Goal: Find specific page/section: Find specific page/section

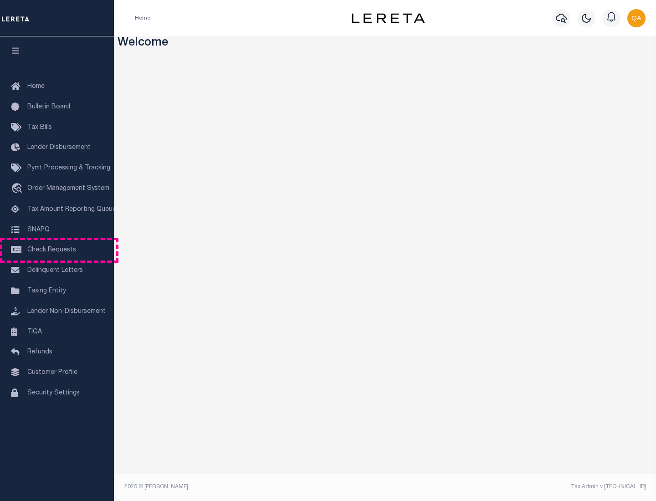
click at [57, 250] on span "Check Requests" at bounding box center [51, 250] width 49 height 6
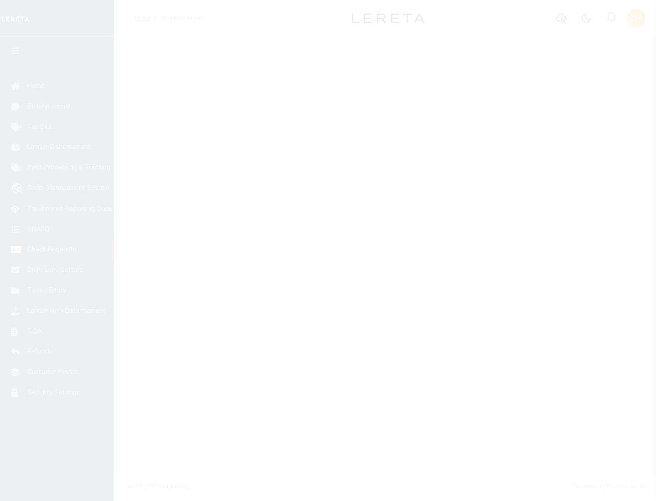
select select "50"
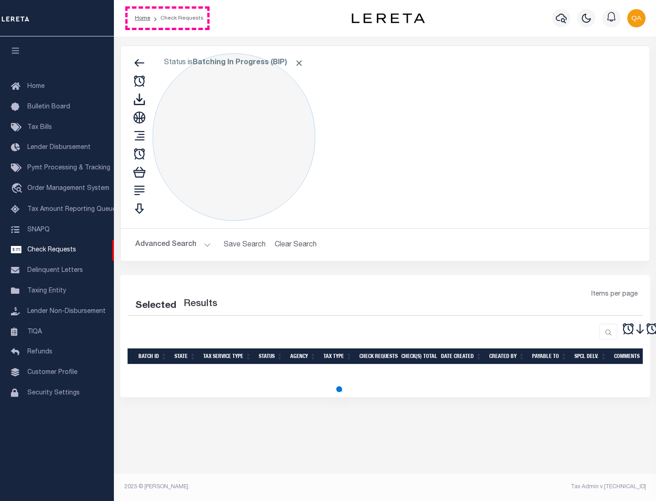
select select "50"
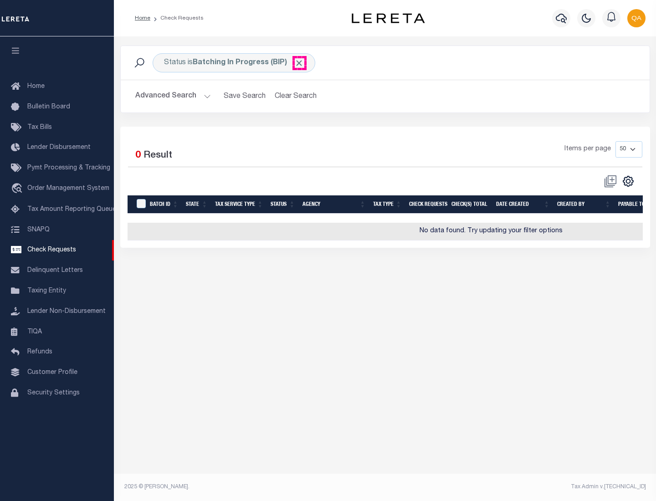
click at [299, 63] on span "Click to Remove" at bounding box center [299, 63] width 10 height 10
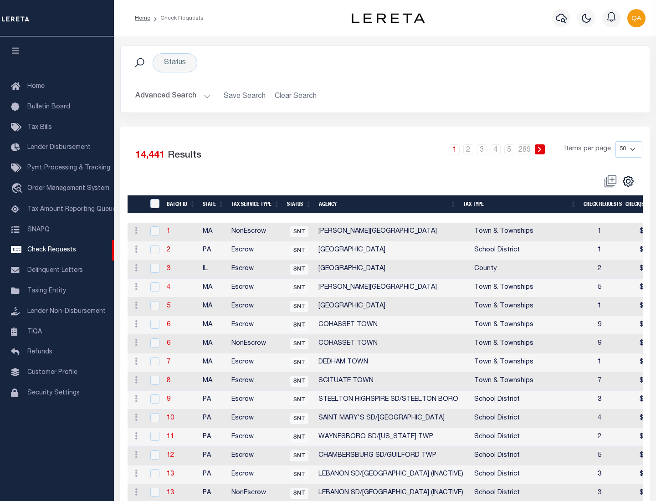
scroll to position [439, 0]
